Goal: Task Accomplishment & Management: Use online tool/utility

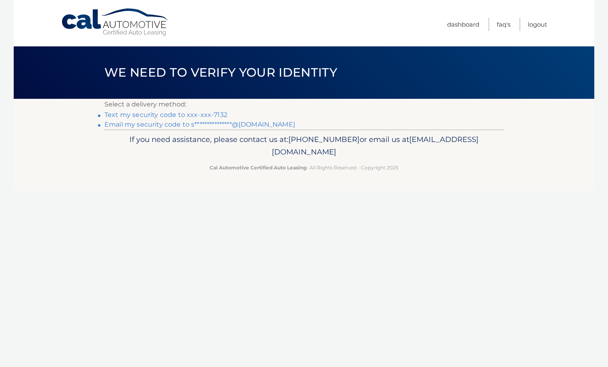
click at [155, 117] on link "Text my security code to xxx-xxx-7132" at bounding box center [165, 115] width 123 height 8
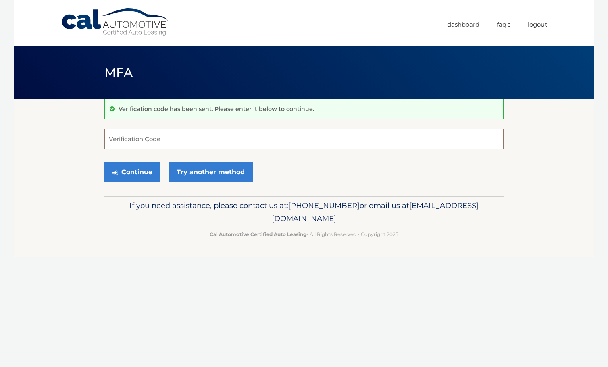
drag, startPoint x: 279, startPoint y: 132, endPoint x: 283, endPoint y: 136, distance: 5.7
click at [280, 133] on input "Verification Code" at bounding box center [303, 139] width 399 height 20
type input "187131"
click at [104, 162] on button "Continue" at bounding box center [132, 172] width 56 height 20
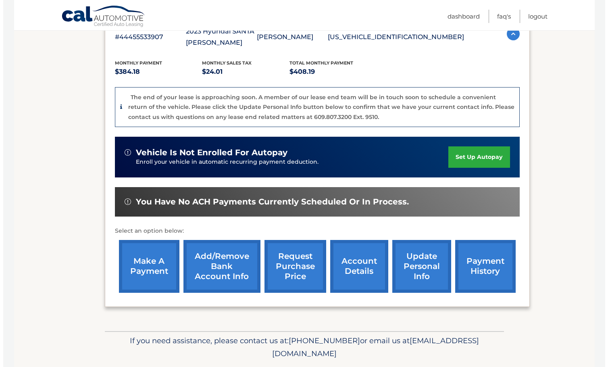
scroll to position [183, 0]
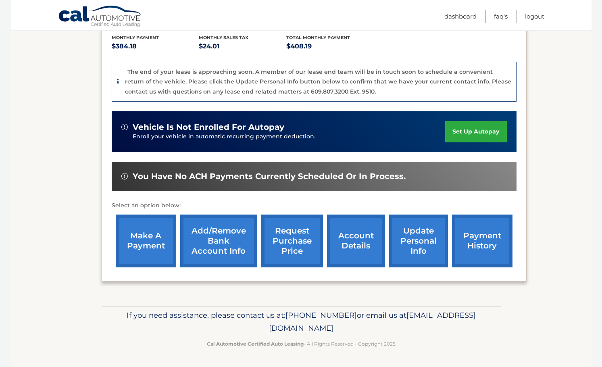
click at [307, 233] on link "request purchase price" at bounding box center [292, 240] width 62 height 53
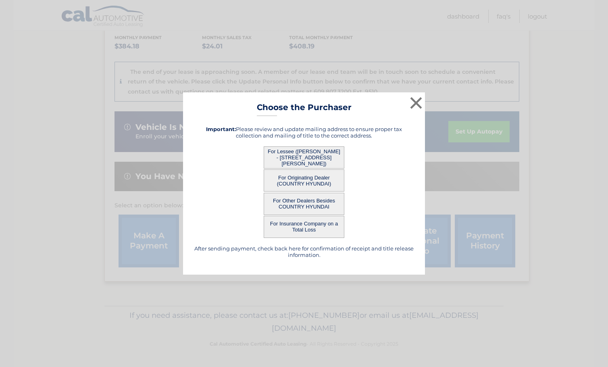
scroll to position [0, 0]
click at [321, 159] on button "For Lessee (STEVEN CLEMENT - 138 Beacon Hill Rd, , W Springfield, MA 01089)" at bounding box center [304, 157] width 81 height 22
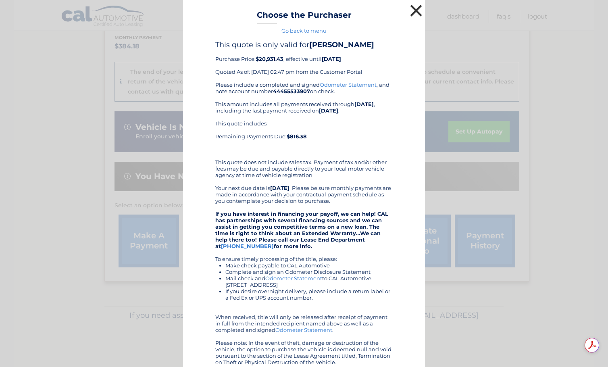
click at [409, 10] on button "×" at bounding box center [416, 10] width 16 height 16
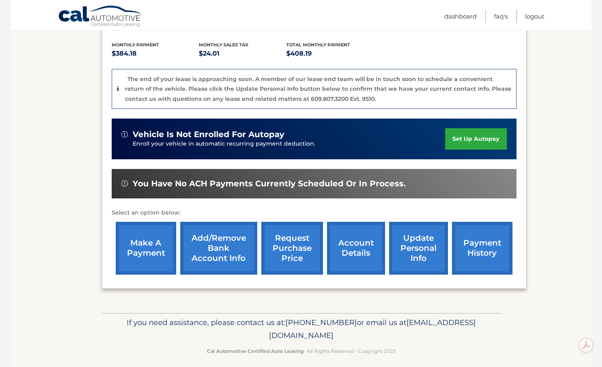
scroll to position [183, 0]
